Goal: Task Accomplishment & Management: Use online tool/utility

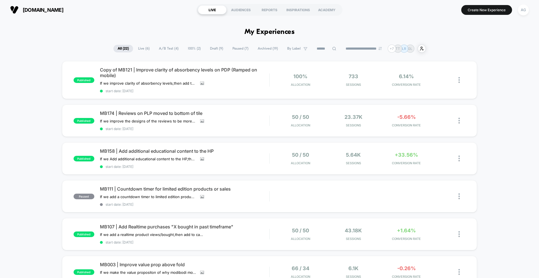
click at [530, 11] on div "[DOMAIN_NAME] LIVE AUDIENCES REPORTS INSPIRATIONS ACADEMY Create New Experience…" at bounding box center [269, 10] width 539 height 20
click at [527, 11] on div "AG" at bounding box center [522, 9] width 11 height 11
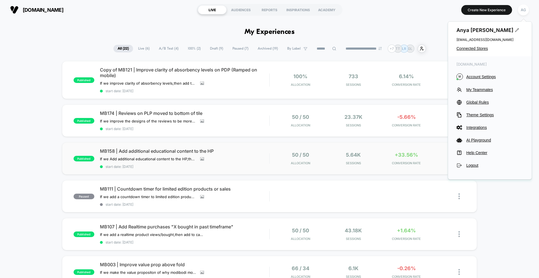
click at [323, 146] on div "published MB158 | Add additional educational content to the HP If we Add additi…" at bounding box center [269, 158] width 415 height 32
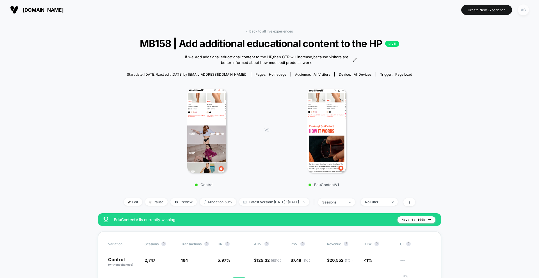
click at [525, 11] on div "AG" at bounding box center [522, 9] width 11 height 11
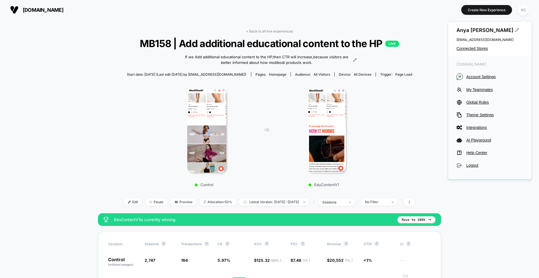
click at [474, 51] on div "[PERSON_NAME] [EMAIL_ADDRESS][DOMAIN_NAME] Connected Stores" at bounding box center [490, 39] width 84 height 35
click at [405, 92] on div "Control VS EduContentV1" at bounding box center [266, 136] width 291 height 108
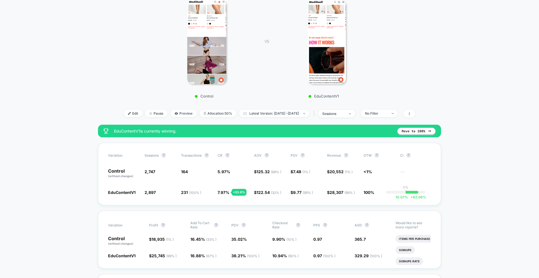
scroll to position [103, 0]
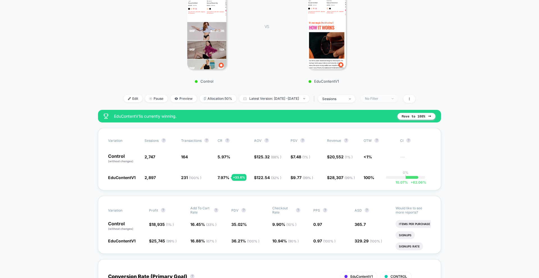
click at [384, 99] on div "No Filter" at bounding box center [376, 98] width 22 height 4
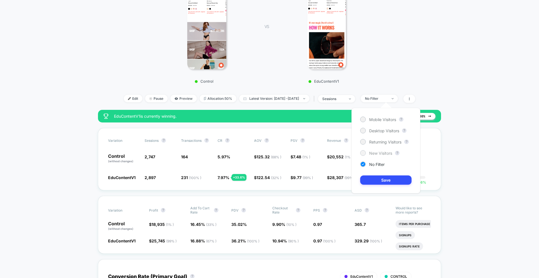
click at [376, 152] on span "New Visitors" at bounding box center [380, 153] width 23 height 5
click at [380, 180] on button "Save" at bounding box center [385, 180] width 51 height 9
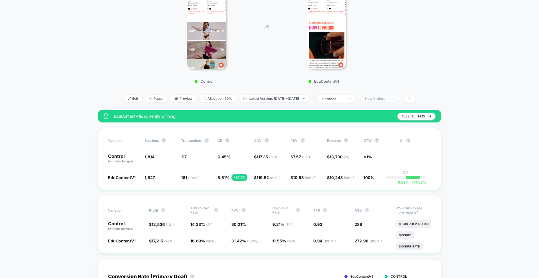
click at [378, 98] on div "New Visitors" at bounding box center [376, 98] width 22 height 4
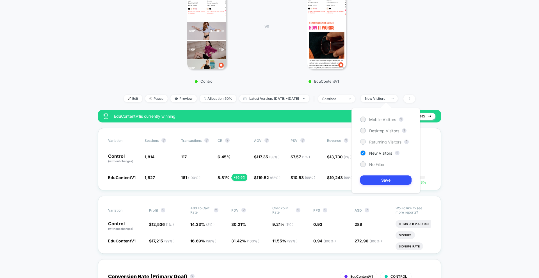
click at [374, 142] on span "Returning Visitors" at bounding box center [385, 142] width 32 height 5
click at [378, 178] on button "Save" at bounding box center [385, 180] width 51 height 9
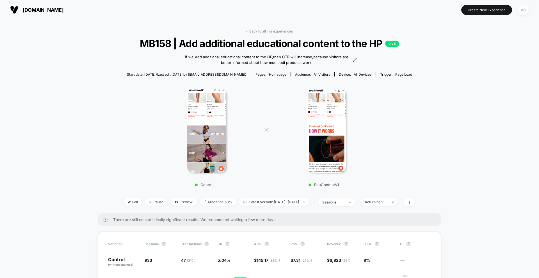
click at [523, 8] on div "AG" at bounding box center [522, 9] width 11 height 11
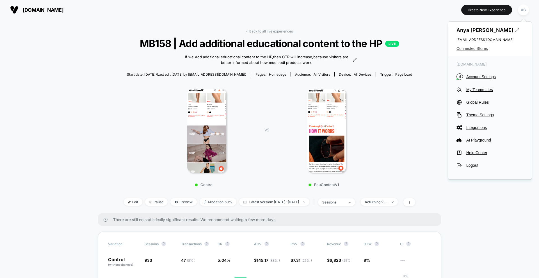
click at [478, 49] on span "Connected Stores" at bounding box center [489, 48] width 67 height 4
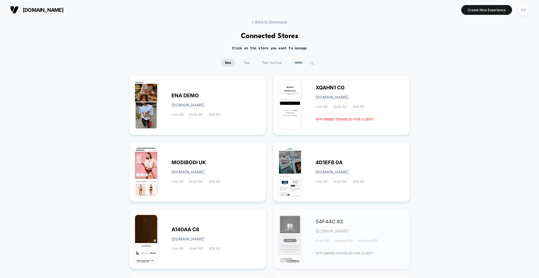
click at [303, 66] on input at bounding box center [304, 63] width 28 height 8
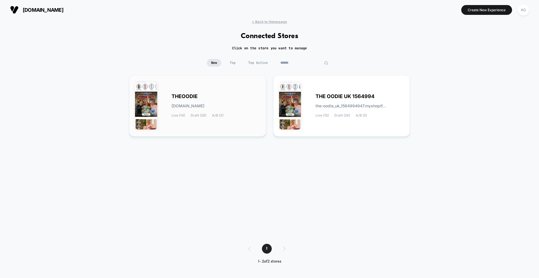
type input "******"
click at [196, 109] on div "[PERSON_NAME][DOMAIN_NAME] Live (14) Draft (28) A/B (3)" at bounding box center [215, 106] width 89 height 23
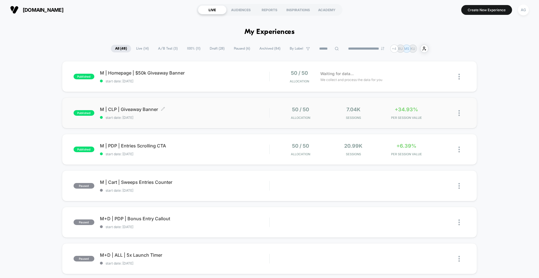
click at [174, 118] on span "start date: [DATE]" at bounding box center [184, 118] width 169 height 4
click at [325, 118] on div "50 / 50 Allocation 7.04k Sessions +34.93% PER SESSION VALUE" at bounding box center [359, 113] width 169 height 13
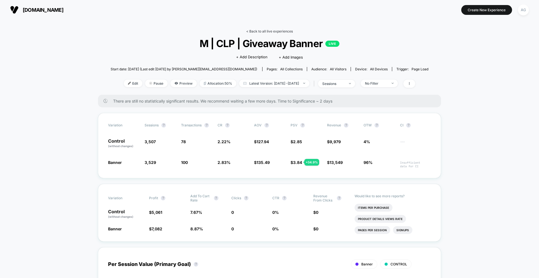
click at [268, 31] on link "< Back to all live experiences" at bounding box center [269, 31] width 47 height 4
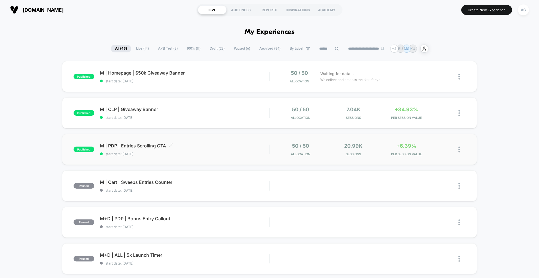
click at [241, 149] on div "M | PDP | Entries Scrolling CTA Click to edit experience details Click to edit …" at bounding box center [184, 149] width 169 height 13
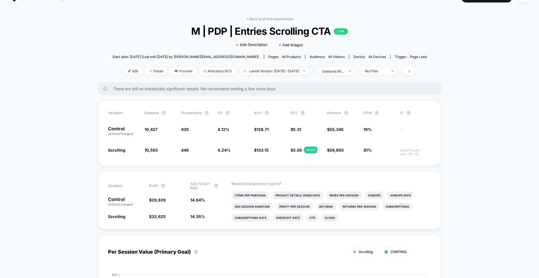
scroll to position [13, 0]
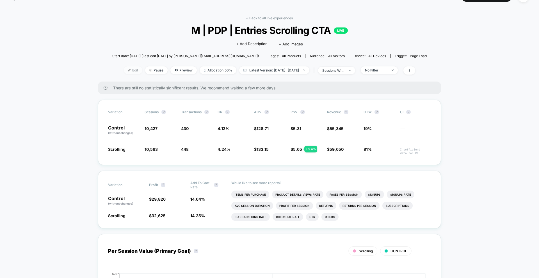
click at [126, 70] on span "Edit" at bounding box center [133, 70] width 19 height 8
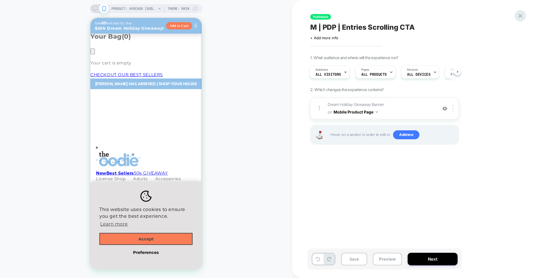
click at [517, 16] on icon at bounding box center [520, 16] width 8 height 8
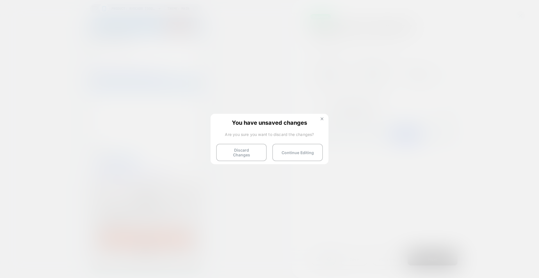
click at [322, 119] on img at bounding box center [321, 119] width 3 height 3
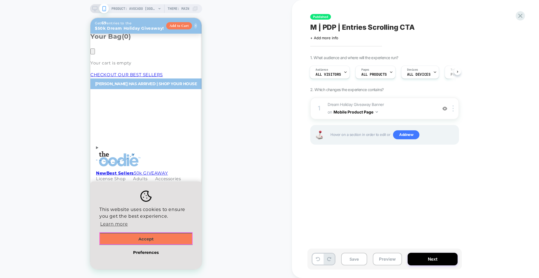
click at [166, 241] on button "Accept" at bounding box center [145, 239] width 93 height 12
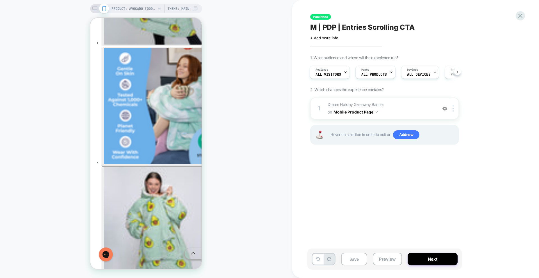
scroll to position [781, 0]
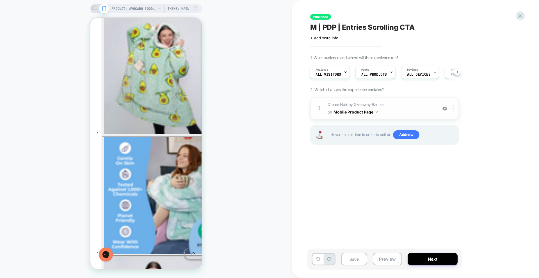
click at [447, 109] on div at bounding box center [444, 108] width 9 height 6
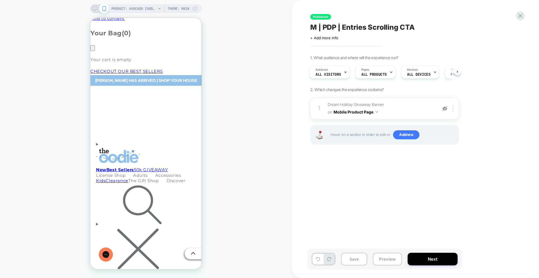
scroll to position [0, 0]
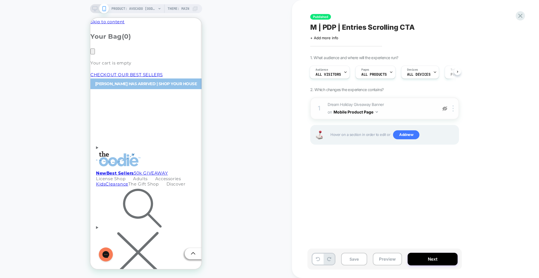
click at [444, 108] on img at bounding box center [444, 108] width 5 height 5
click at [419, 111] on span "Dream Holiday Giveaway Banner Adding AI Generated Block AFTER .breadcum_section…" at bounding box center [380, 108] width 107 height 15
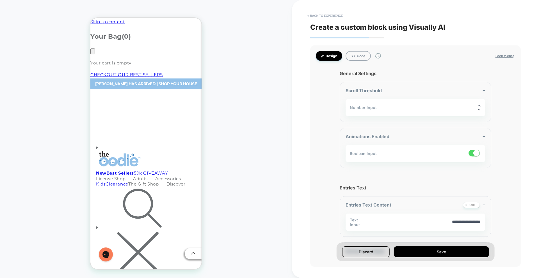
click at [497, 56] on button "Back to chat" at bounding box center [503, 56] width 21 height 5
type textarea "*"
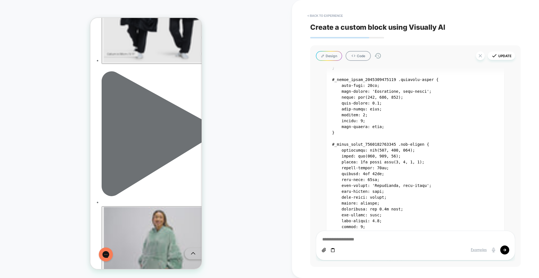
scroll to position [931, 0]
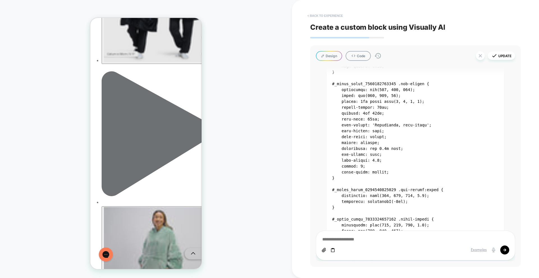
click at [322, 16] on button "< Back to experience" at bounding box center [324, 15] width 41 height 9
click at [337, 50] on button "Yes" at bounding box center [340, 49] width 28 height 9
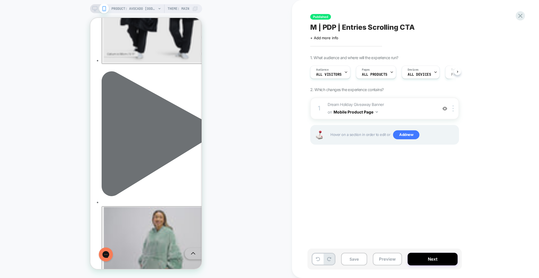
scroll to position [0, 0]
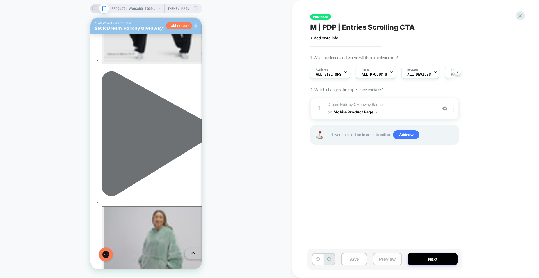
click at [390, 261] on button "Preview" at bounding box center [386, 259] width 29 height 13
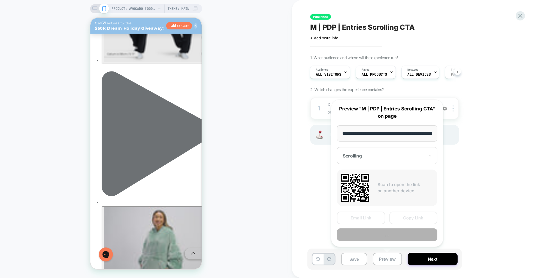
scroll to position [0, 76]
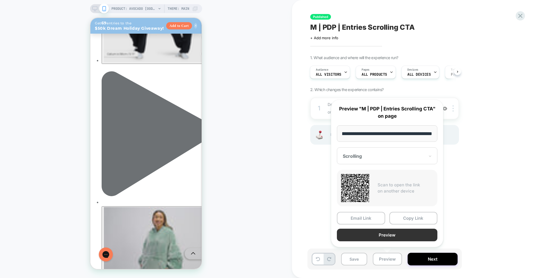
click at [385, 238] on button "Preview" at bounding box center [387, 235] width 100 height 13
